Goal: Task Accomplishment & Management: Manage account settings

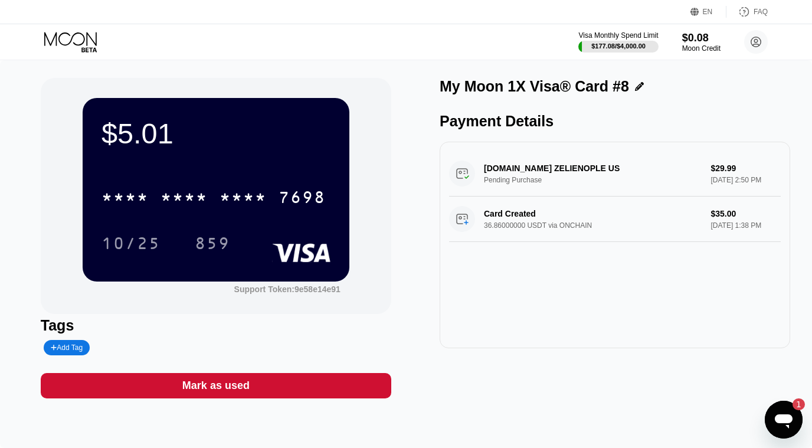
click at [59, 32] on icon at bounding box center [71, 42] width 55 height 21
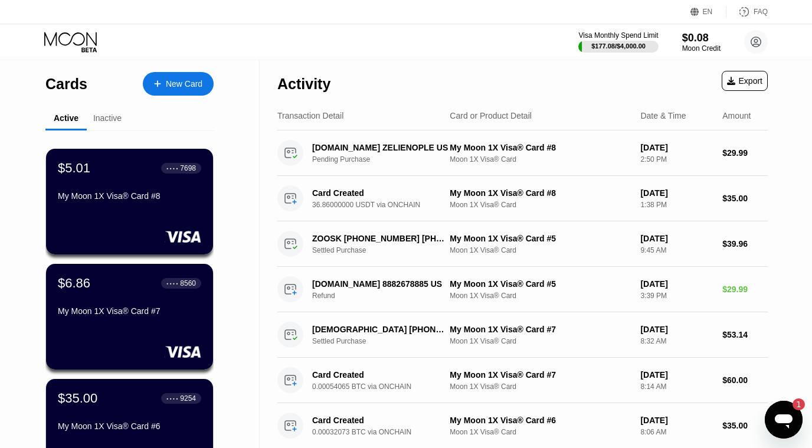
click at [786, 414] on icon "Open messaging window, 1 unread message" at bounding box center [783, 419] width 21 height 21
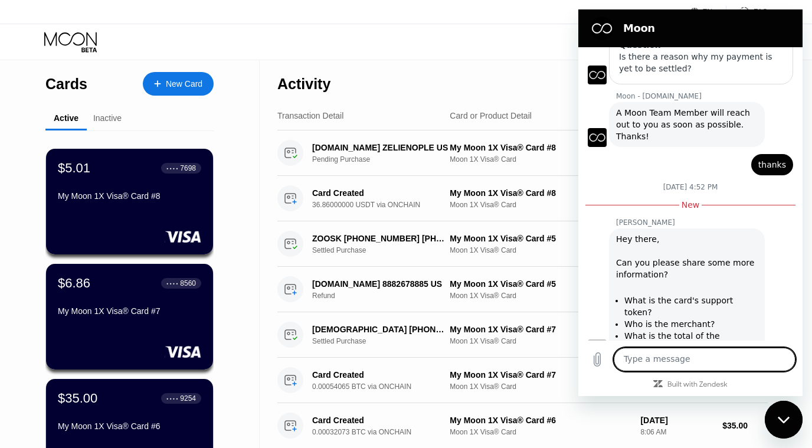
scroll to position [159, 0]
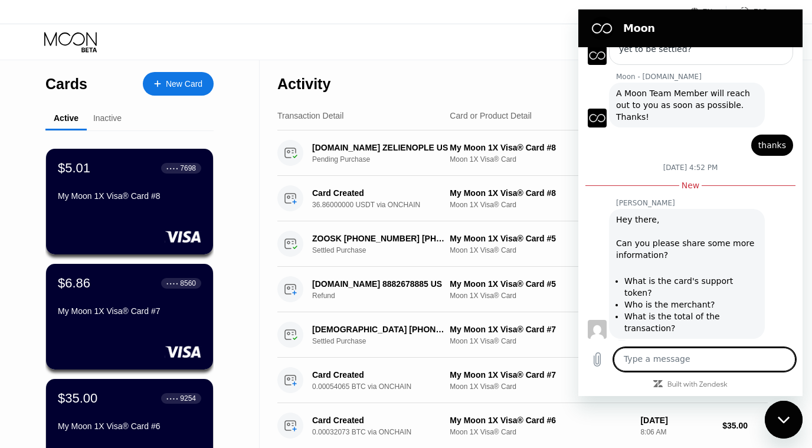
click at [785, 414] on div "Close messaging window" at bounding box center [783, 419] width 35 height 35
